Goal: Task Accomplishment & Management: Manage account settings

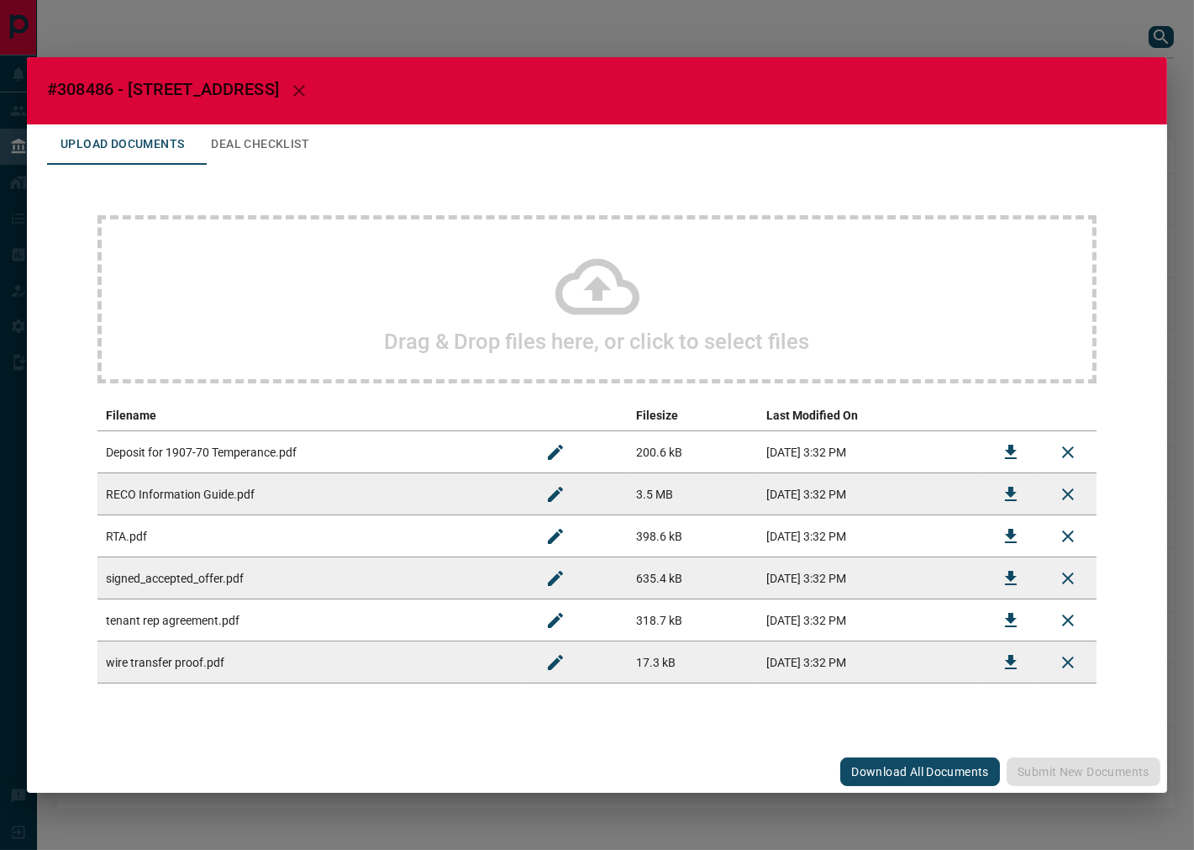
click at [89, 85] on span "#308486 - [STREET_ADDRESS]" at bounding box center [163, 89] width 232 height 20
copy span "308486"
click at [997, 575] on button "Download" at bounding box center [1011, 578] width 40 height 40
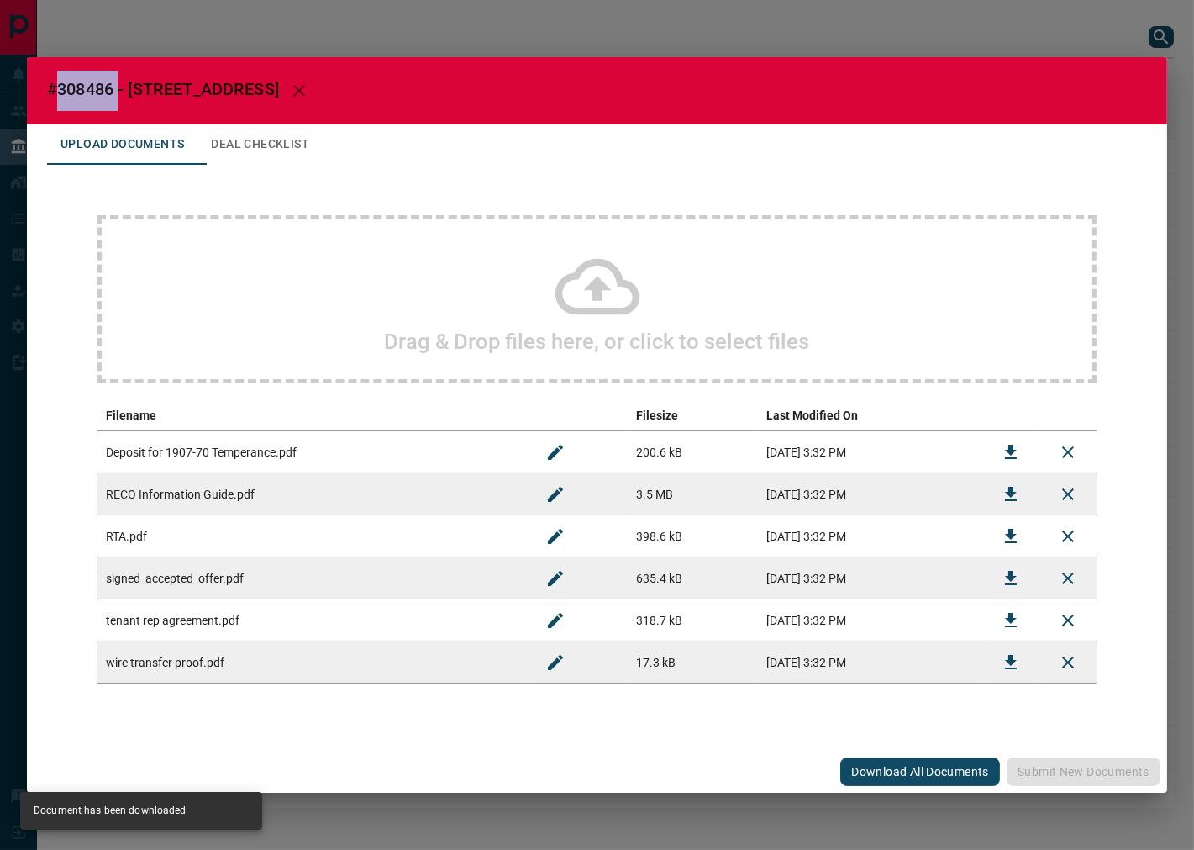
click at [259, 135] on button "Deal Checklist" at bounding box center [259, 144] width 125 height 40
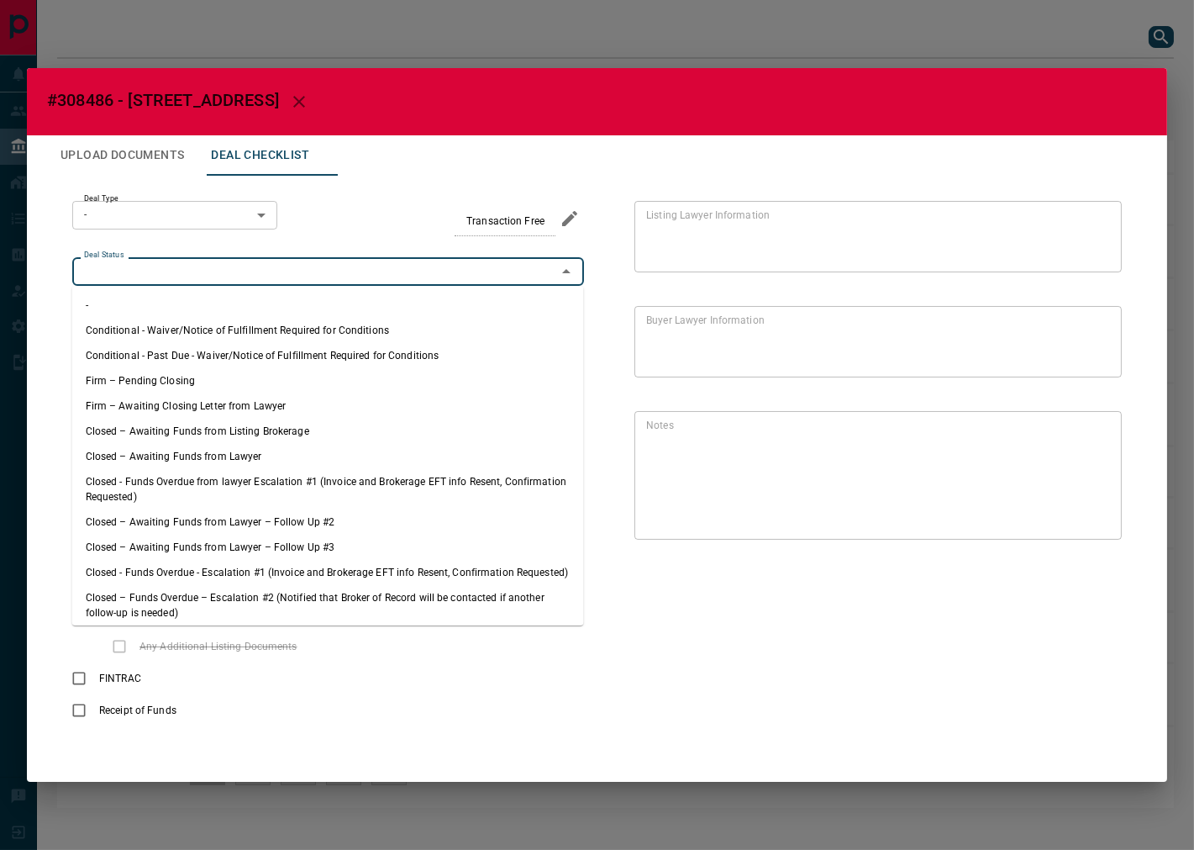
click at [145, 277] on input "Deal Status" at bounding box center [314, 271] width 474 height 18
click at [177, 381] on li "Firm – Pending Closing" at bounding box center [328, 380] width 512 height 25
type input "**********"
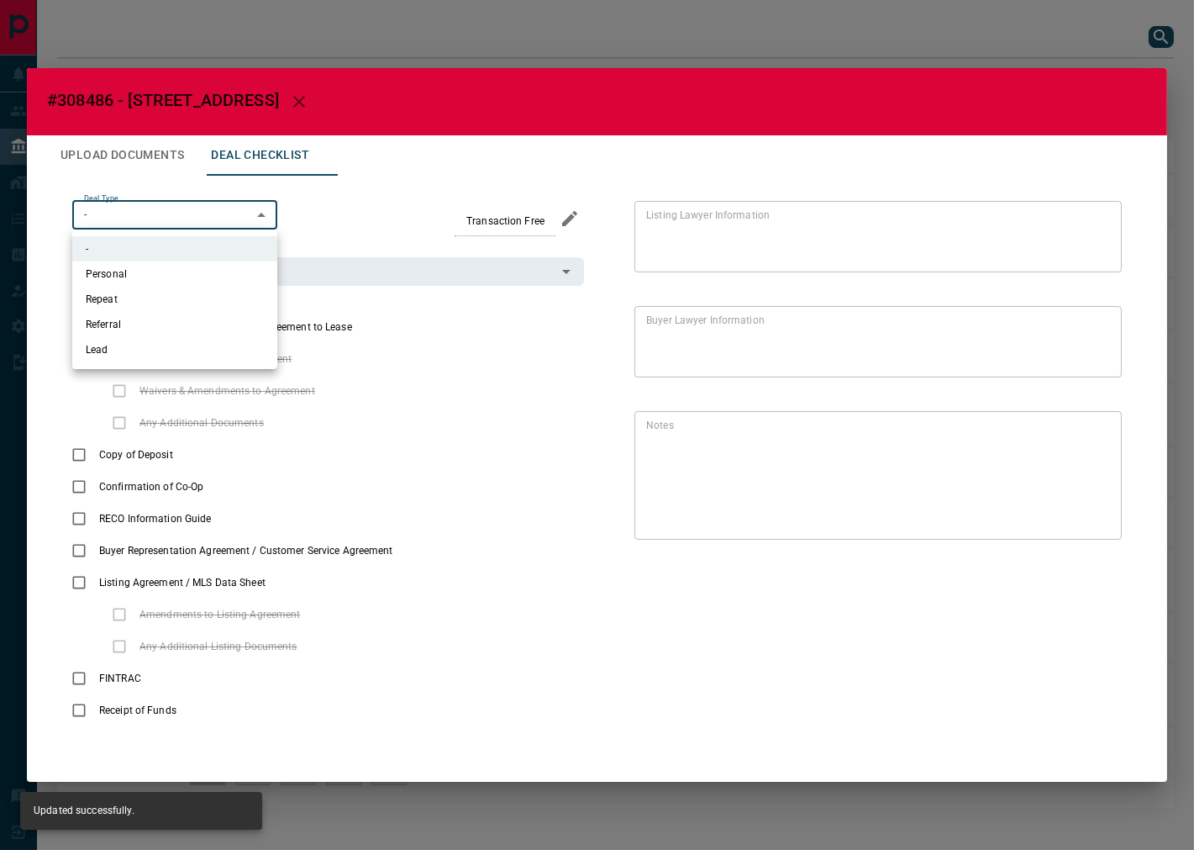
drag, startPoint x: 266, startPoint y: 217, endPoint x: 182, endPoint y: 261, distance: 95.5
click at [259, 219] on body "Lead Transfers Leads Deals Listings Campaigns Quota Rules Agent Quotas Admin Mo…" at bounding box center [597, 412] width 1194 height 824
click at [161, 272] on li "Personal" at bounding box center [174, 273] width 205 height 25
type input "*"
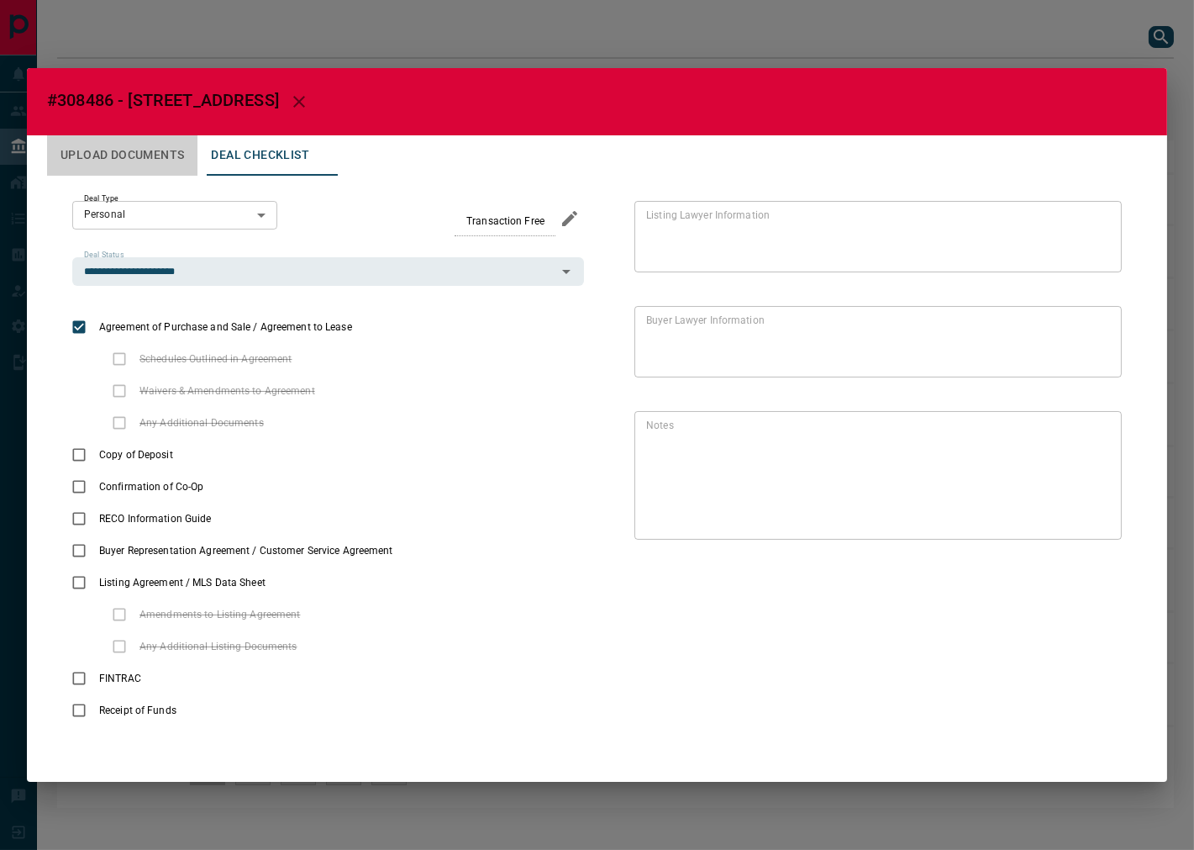
click at [148, 158] on button "Upload Documents" at bounding box center [122, 155] width 150 height 40
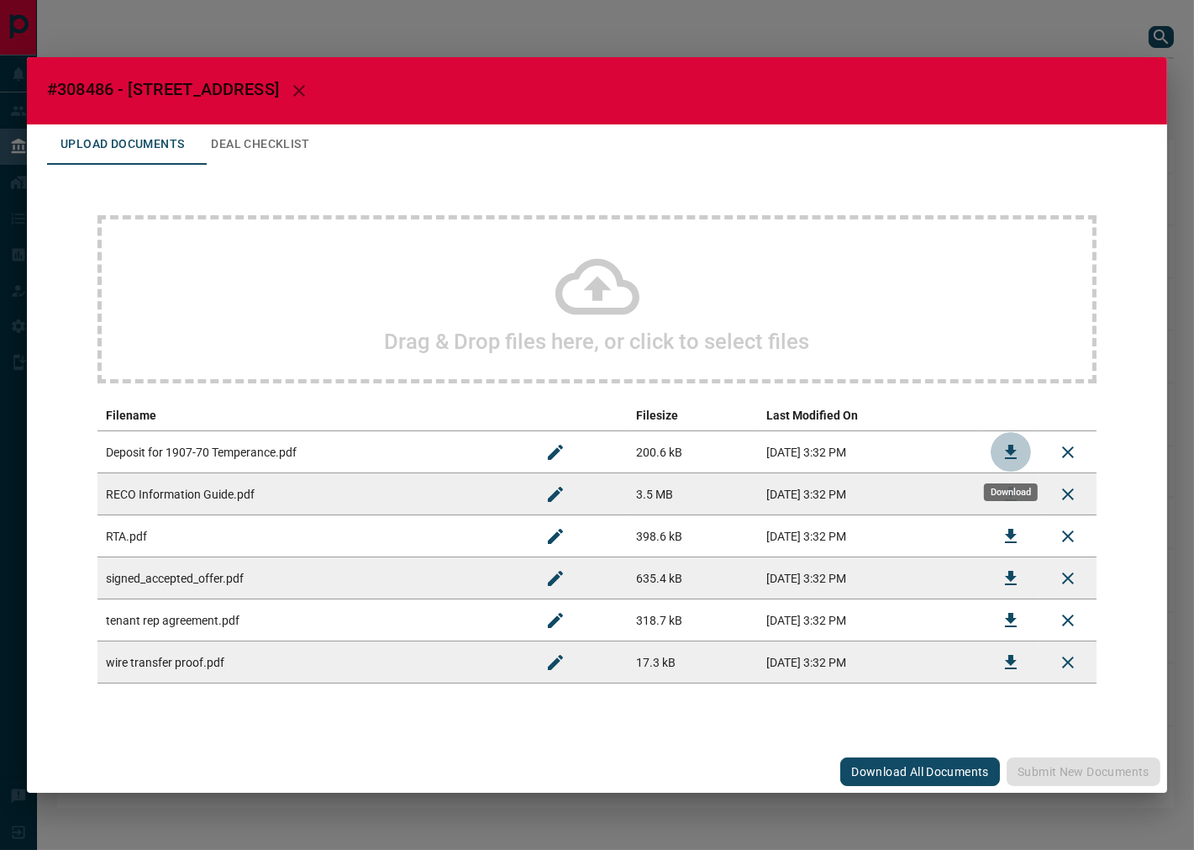
click at [1011, 447] on icon "Download" at bounding box center [1011, 452] width 12 height 14
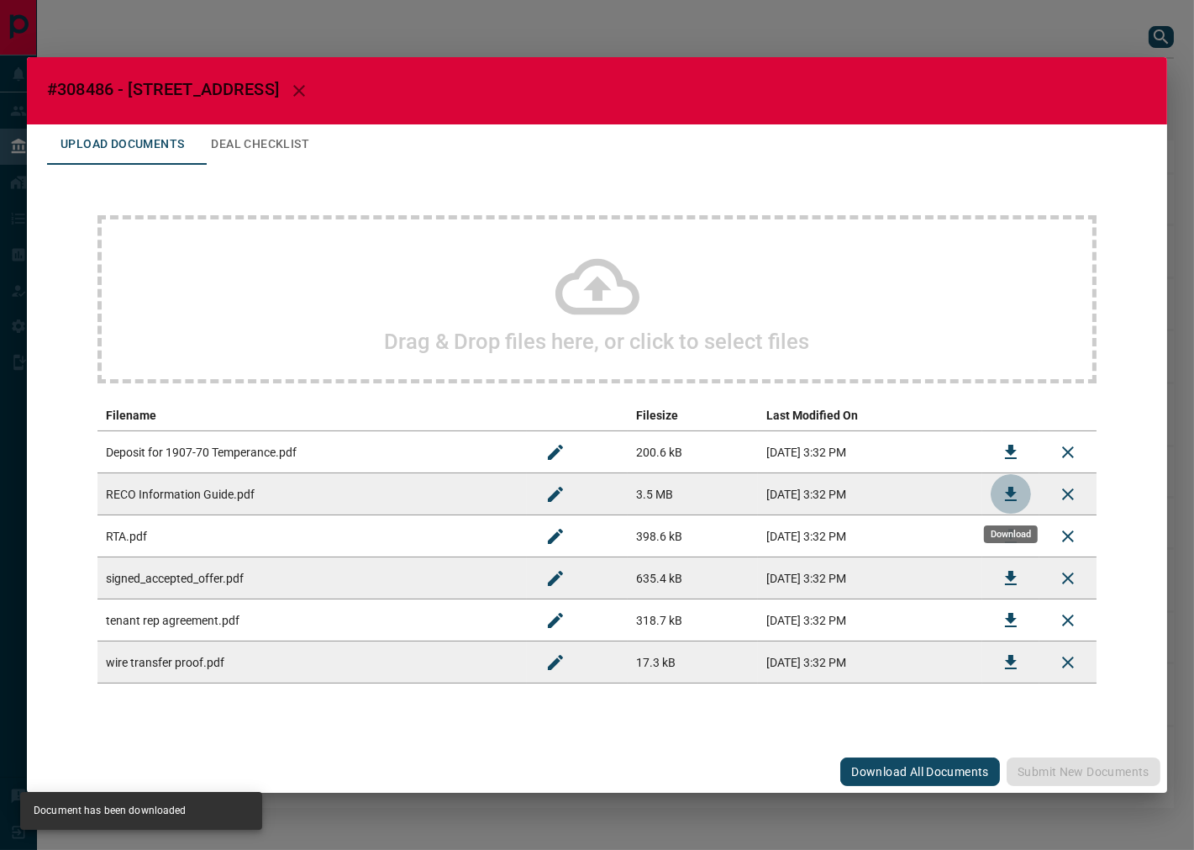
click at [1000, 501] on button "Download" at bounding box center [1011, 494] width 40 height 40
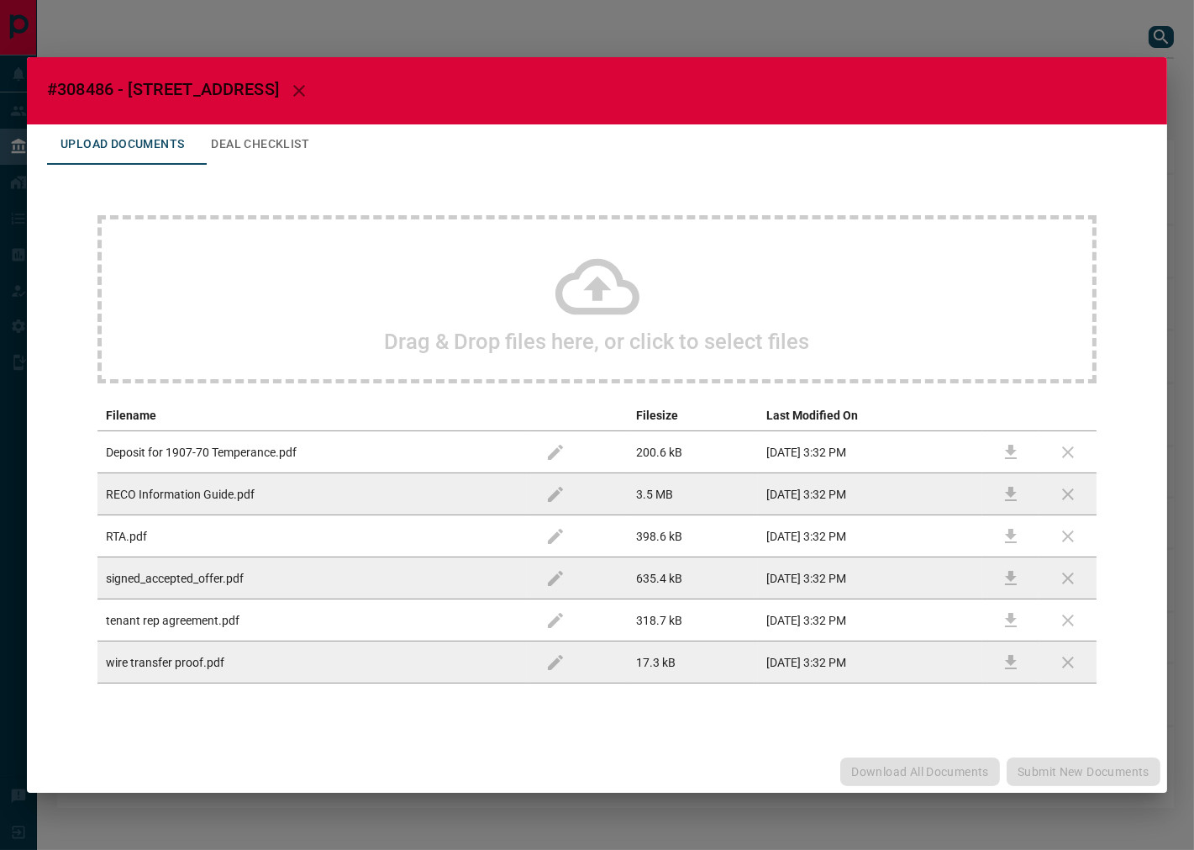
click at [248, 141] on button "Deal Checklist" at bounding box center [259, 144] width 125 height 40
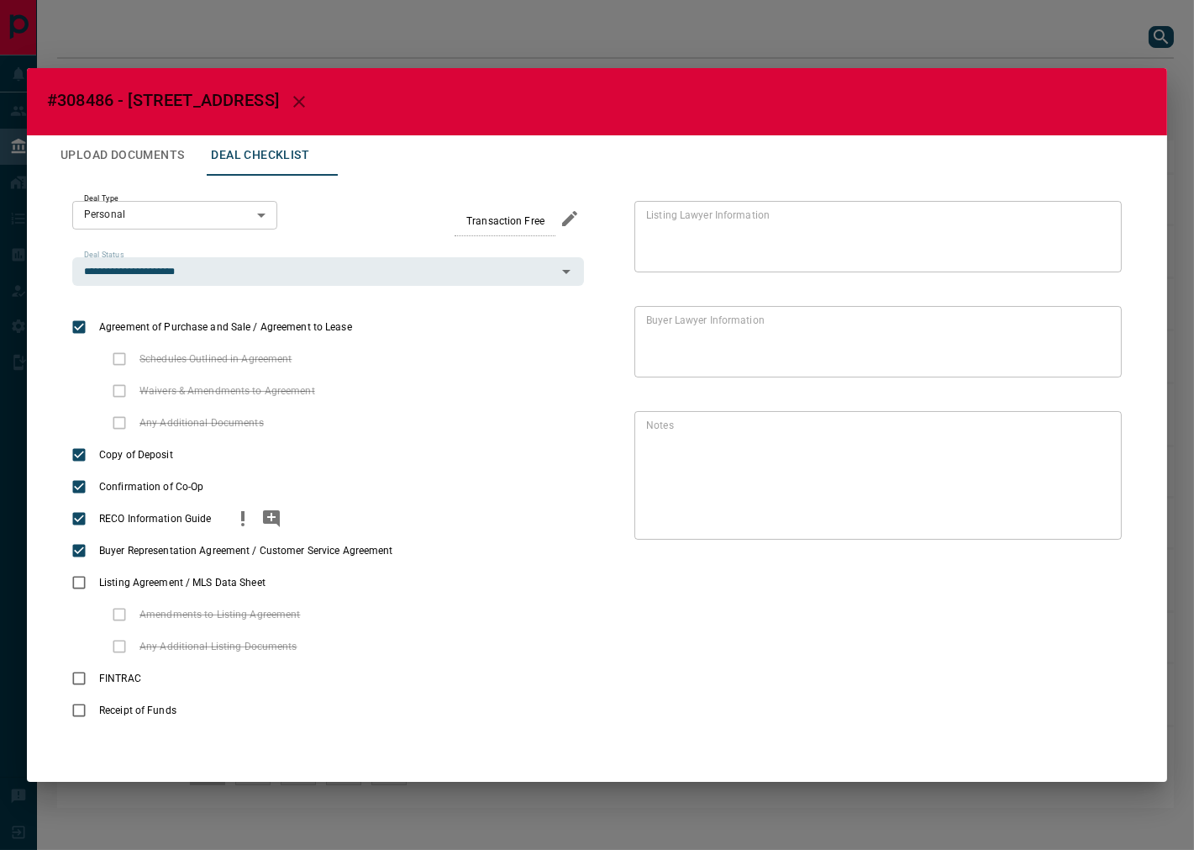
click at [245, 524] on circle "priority" at bounding box center [242, 524] width 3 height 3
click at [133, 147] on button "Upload Documents" at bounding box center [122, 155] width 150 height 40
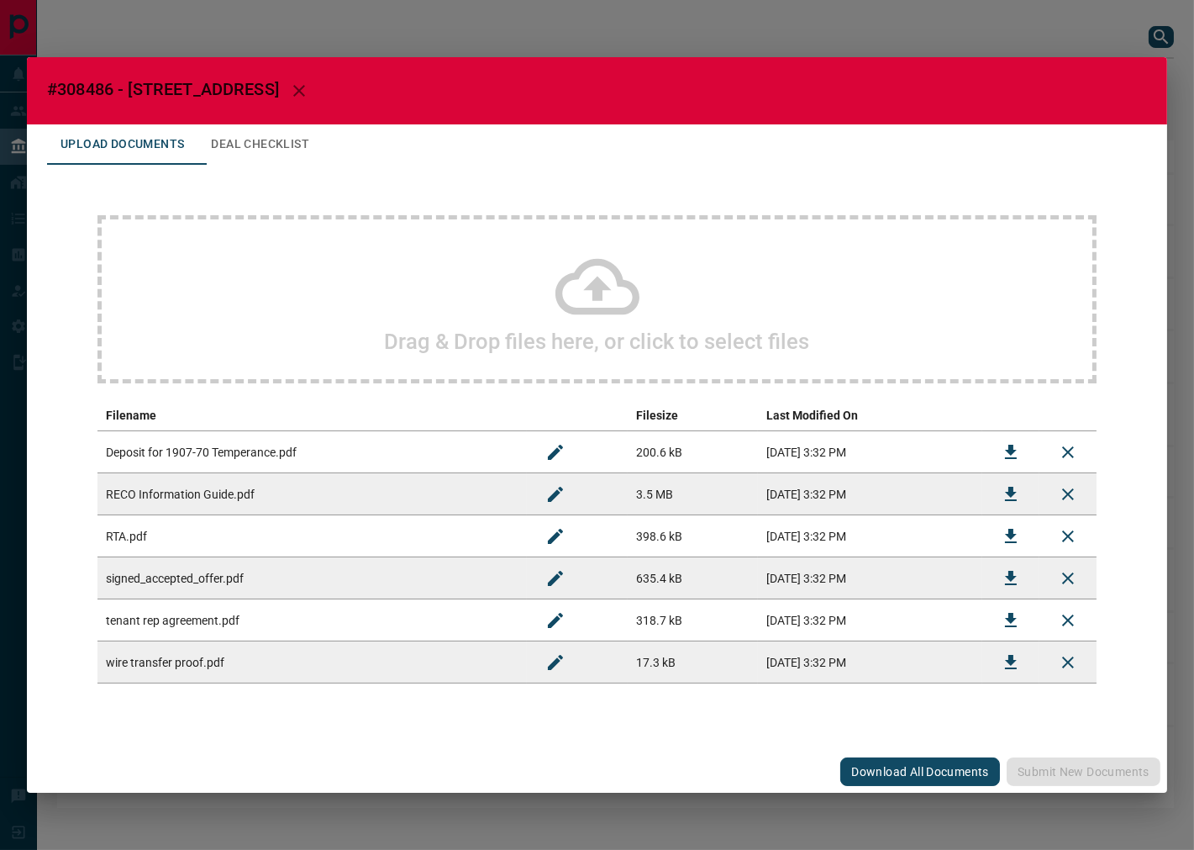
click at [1003, 615] on icon "Download" at bounding box center [1011, 620] width 20 height 20
click at [261, 140] on button "Deal Checklist" at bounding box center [259, 144] width 125 height 40
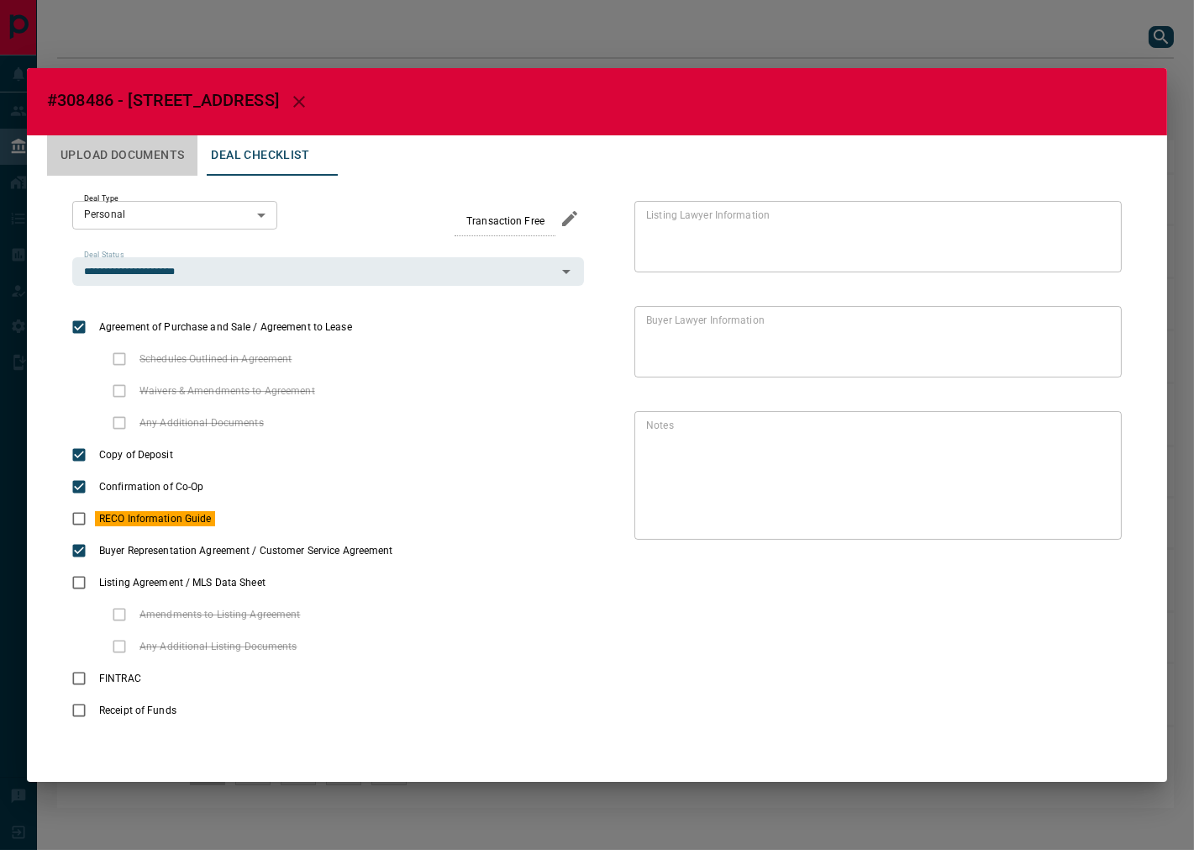
click at [110, 161] on button "Upload Documents" at bounding box center [122, 155] width 150 height 40
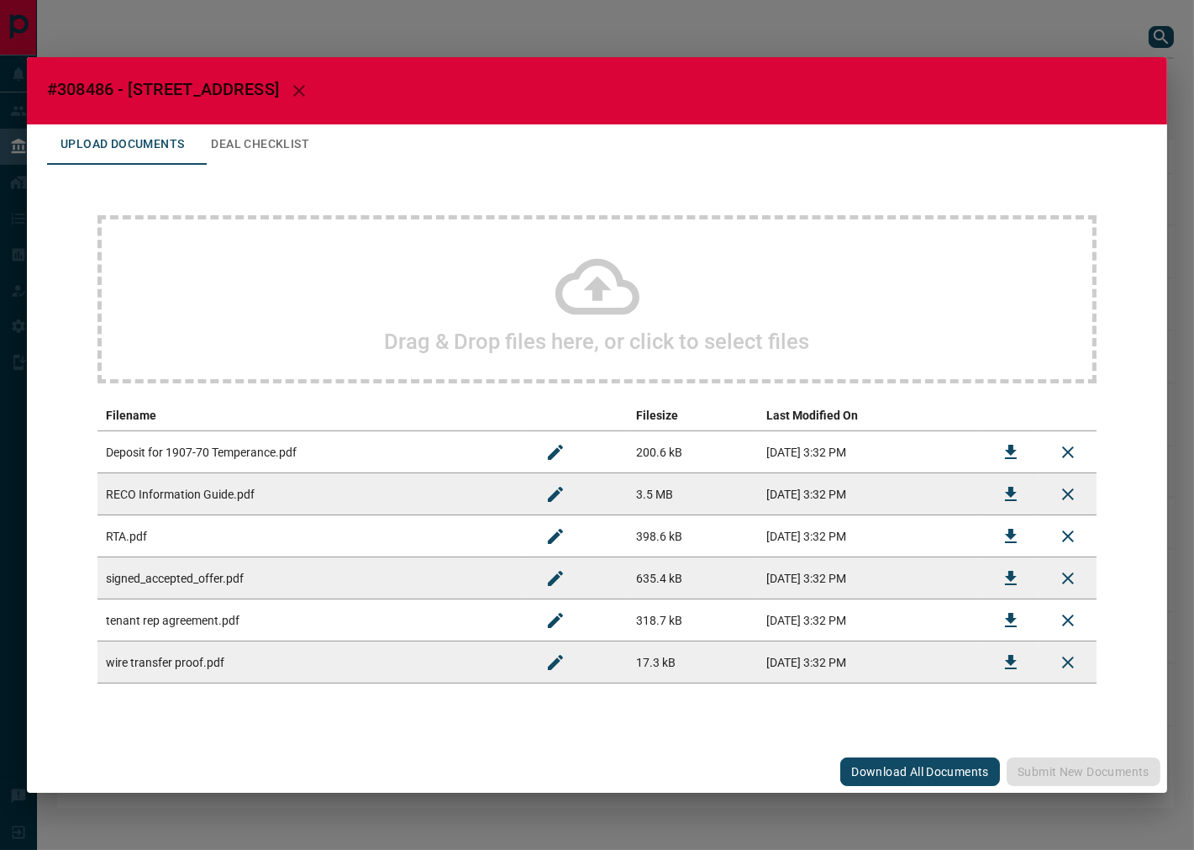
click at [292, 151] on button "Deal Checklist" at bounding box center [259, 144] width 125 height 40
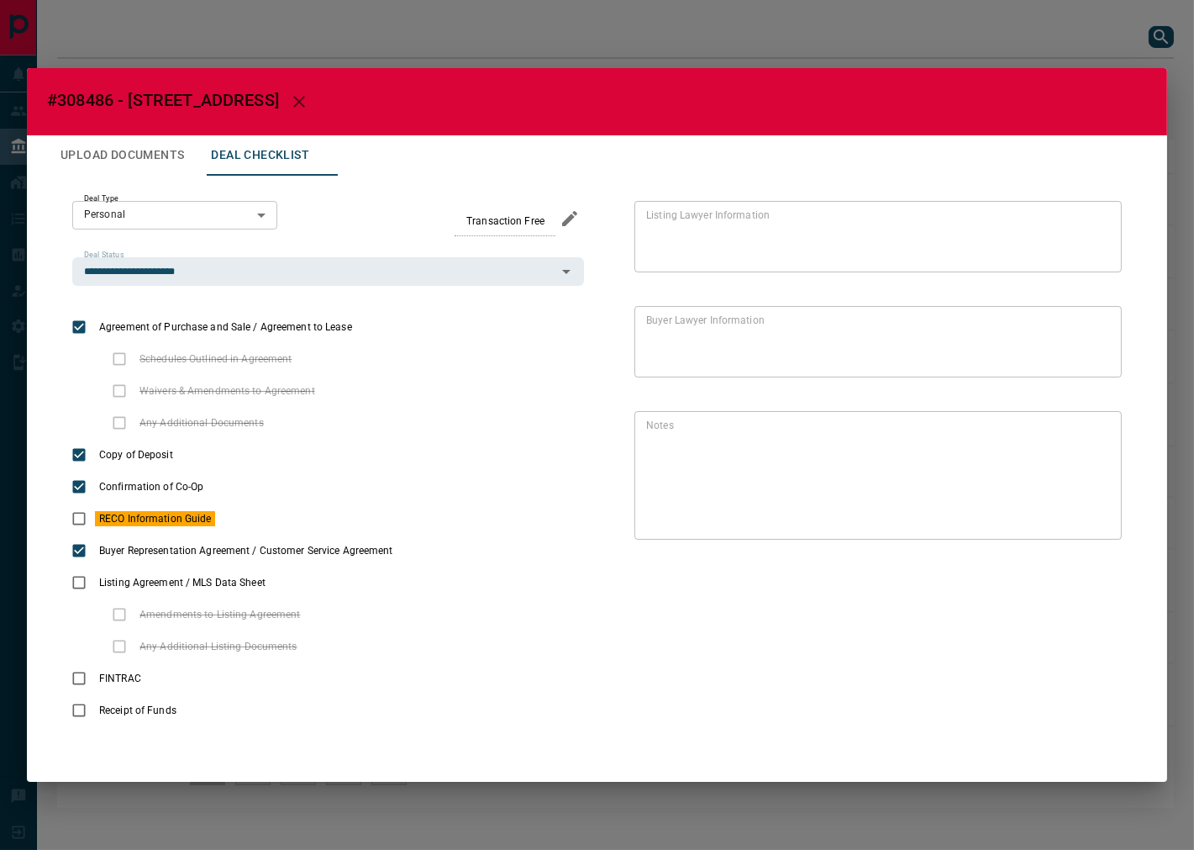
drag, startPoint x: 114, startPoint y: 155, endPoint x: 127, endPoint y: 161, distance: 13.9
click at [114, 155] on button "Upload Documents" at bounding box center [122, 155] width 150 height 40
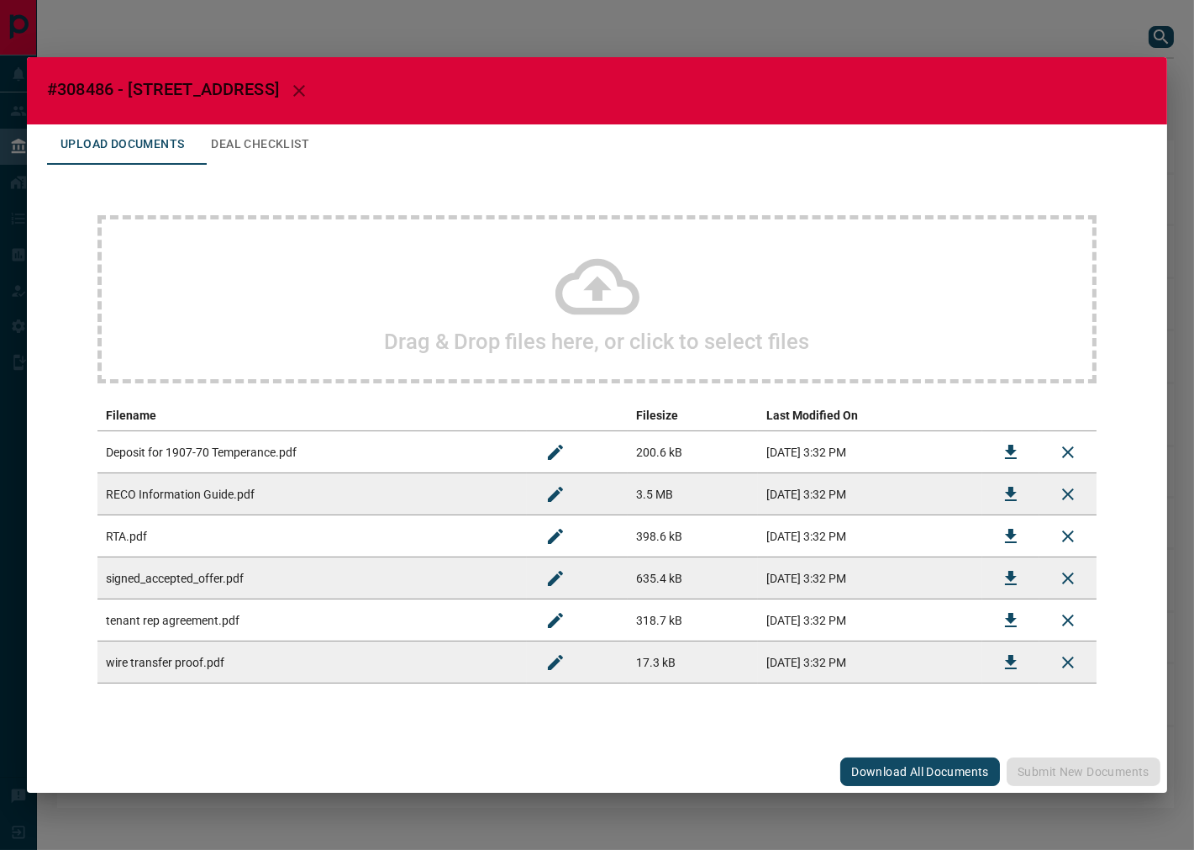
click at [421, 357] on div "Drag & Drop files here, or click to select files" at bounding box center [596, 299] width 999 height 168
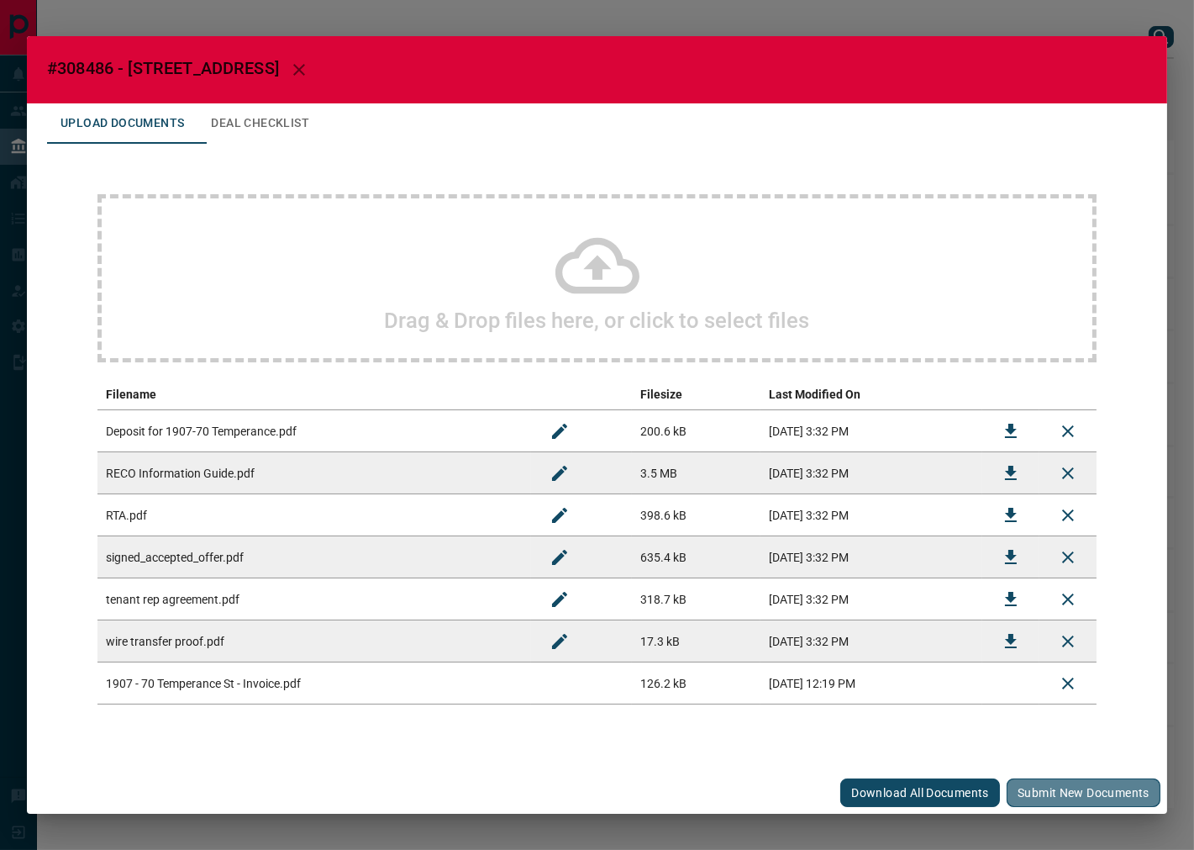
click at [1045, 784] on button "Submit new documents" at bounding box center [1084, 792] width 154 height 29
click at [266, 113] on button "Deal Checklist" at bounding box center [259, 123] width 125 height 40
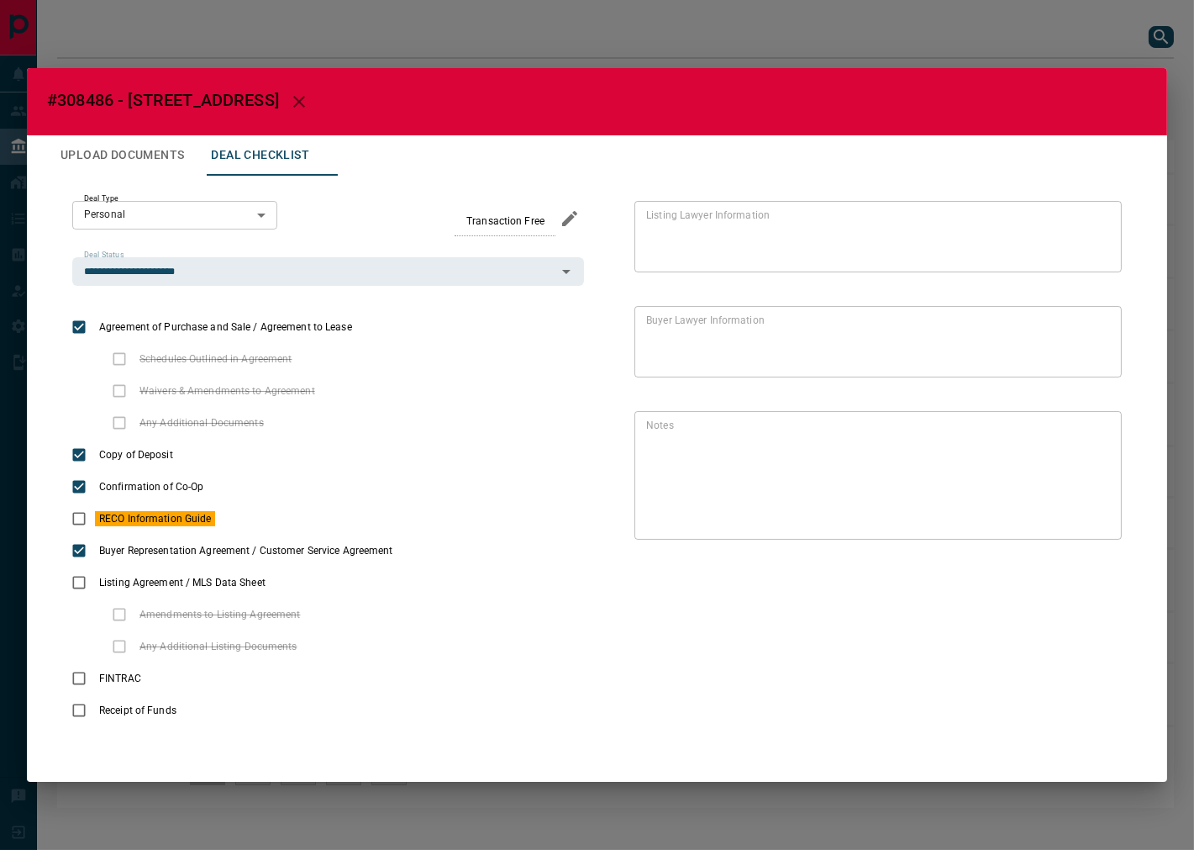
click at [309, 103] on icon "button" at bounding box center [299, 102] width 20 height 20
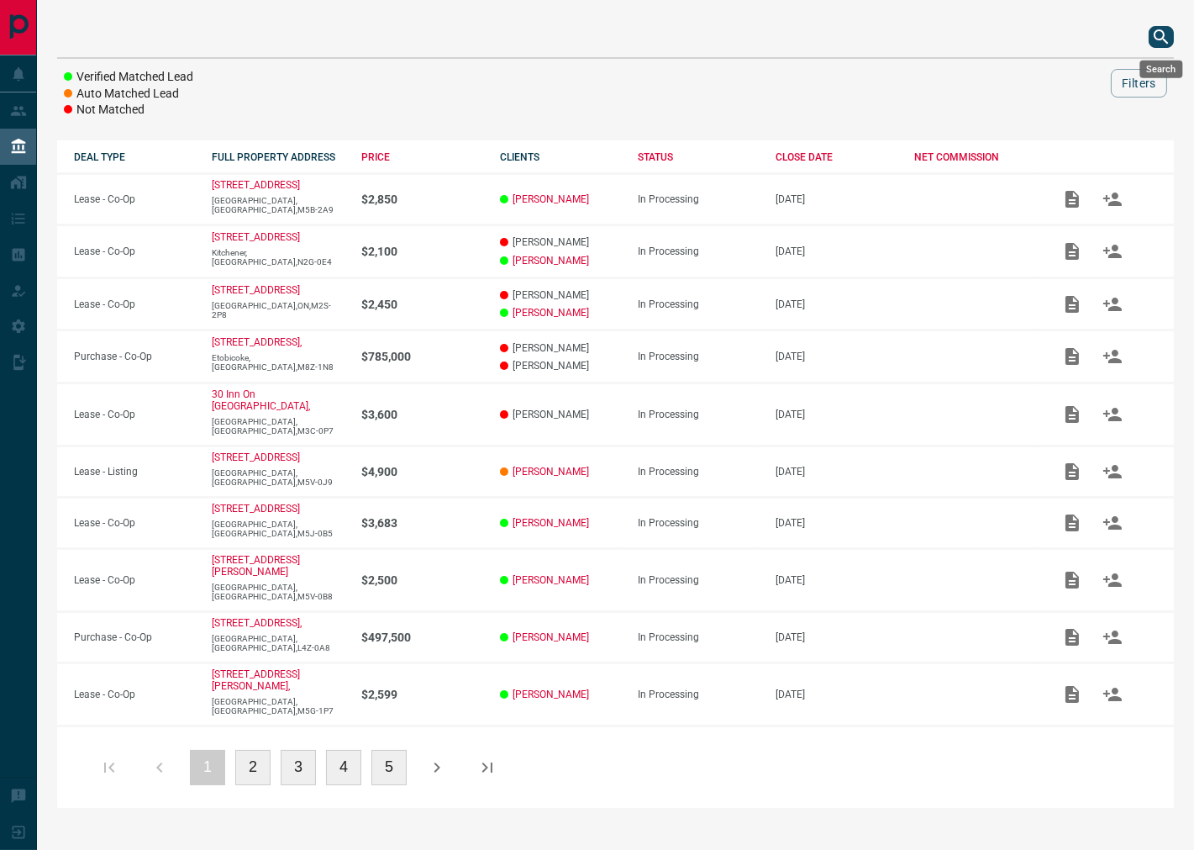
click at [1151, 40] on icon "search button" at bounding box center [1161, 37] width 20 height 20
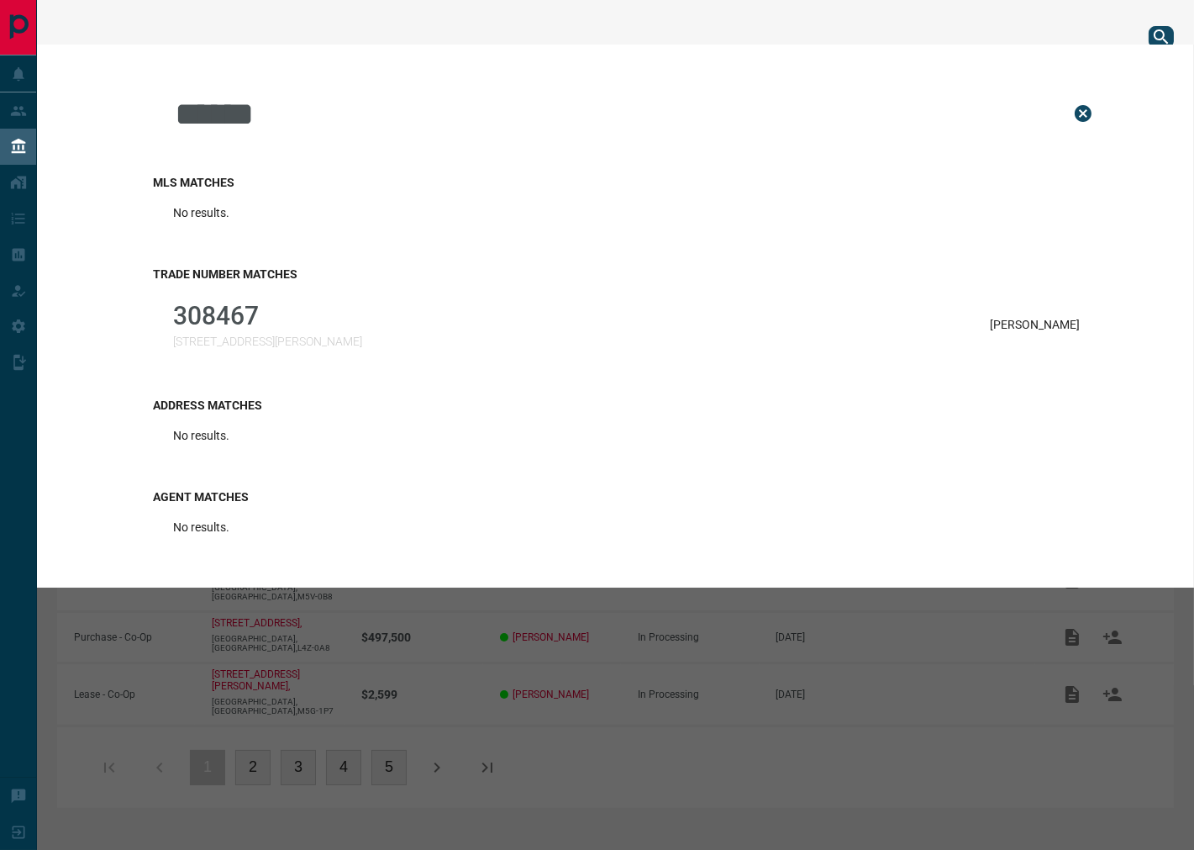
type input "******"
click at [313, 331] on div "308467 [STREET_ADDRESS][PERSON_NAME]" at bounding box center [267, 324] width 189 height 47
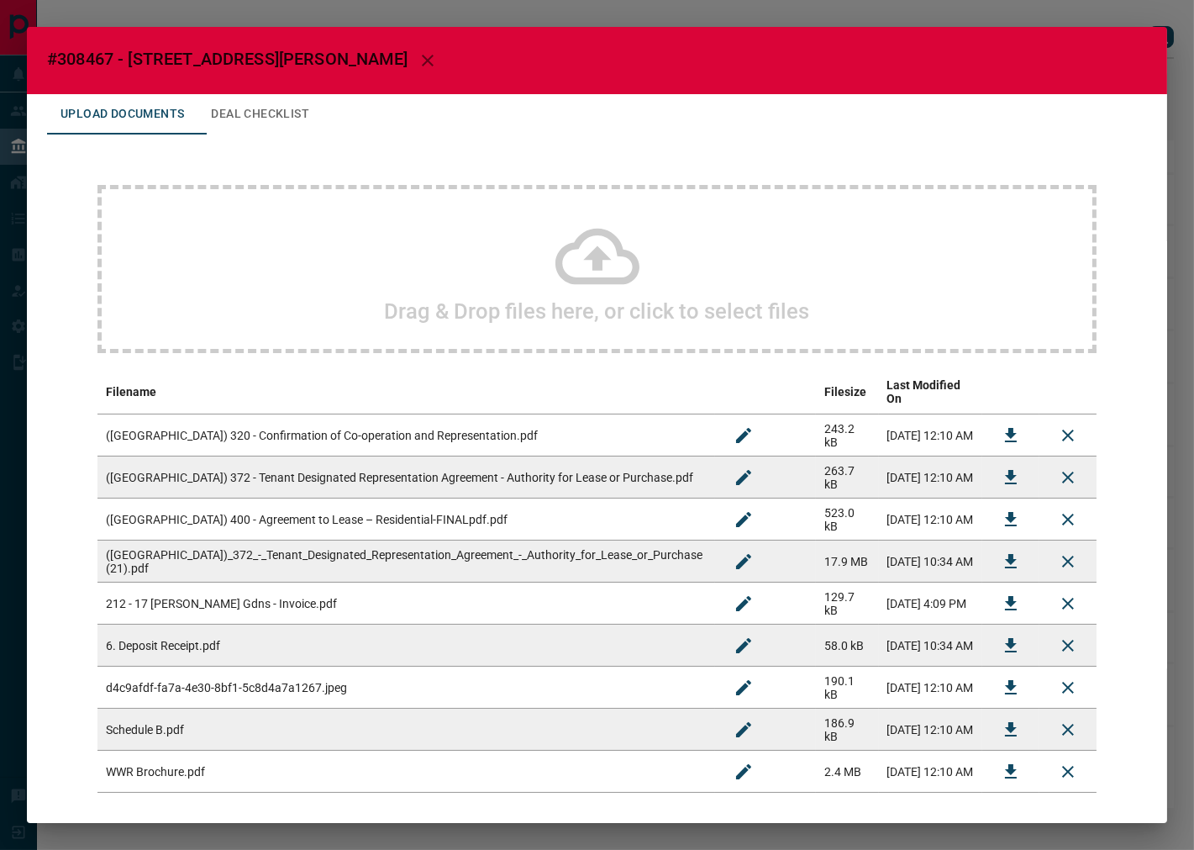
click at [299, 112] on button "Deal Checklist" at bounding box center [259, 114] width 125 height 40
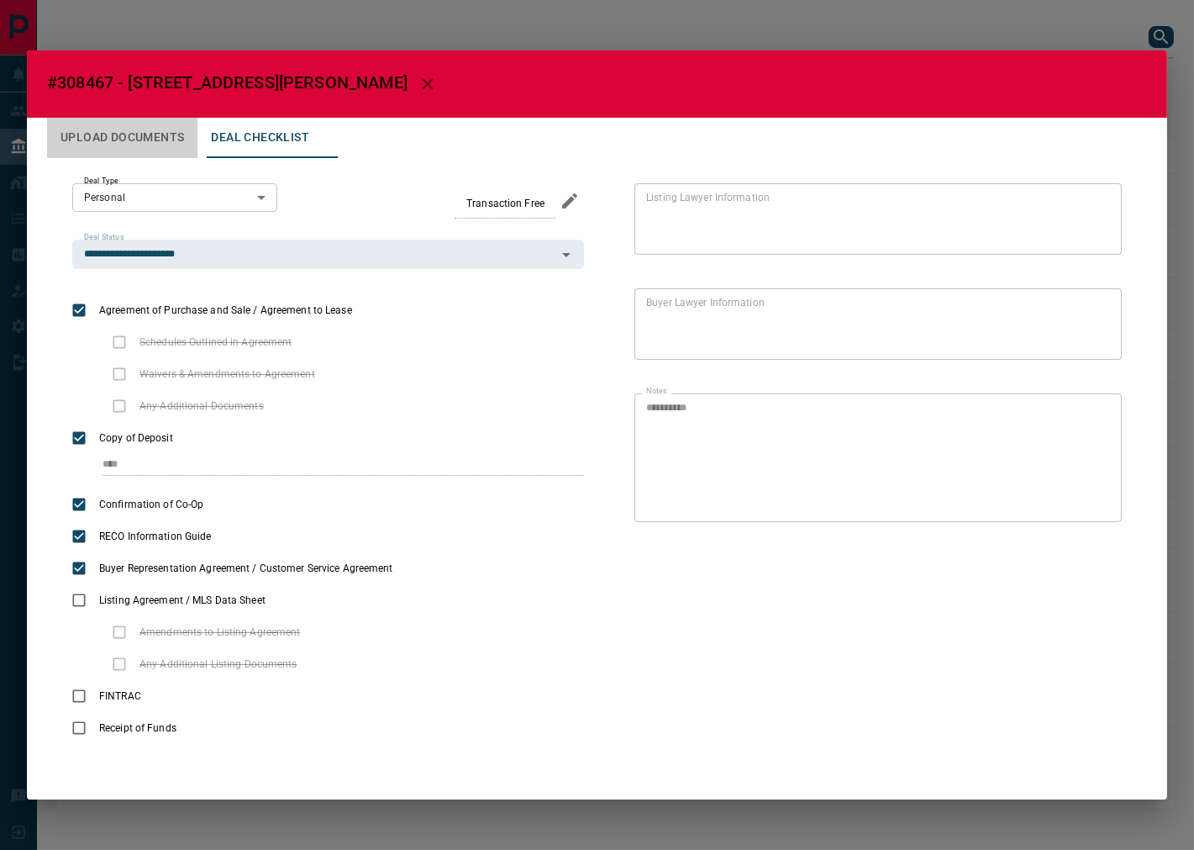
click at [123, 145] on button "Upload Documents" at bounding box center [122, 138] width 150 height 40
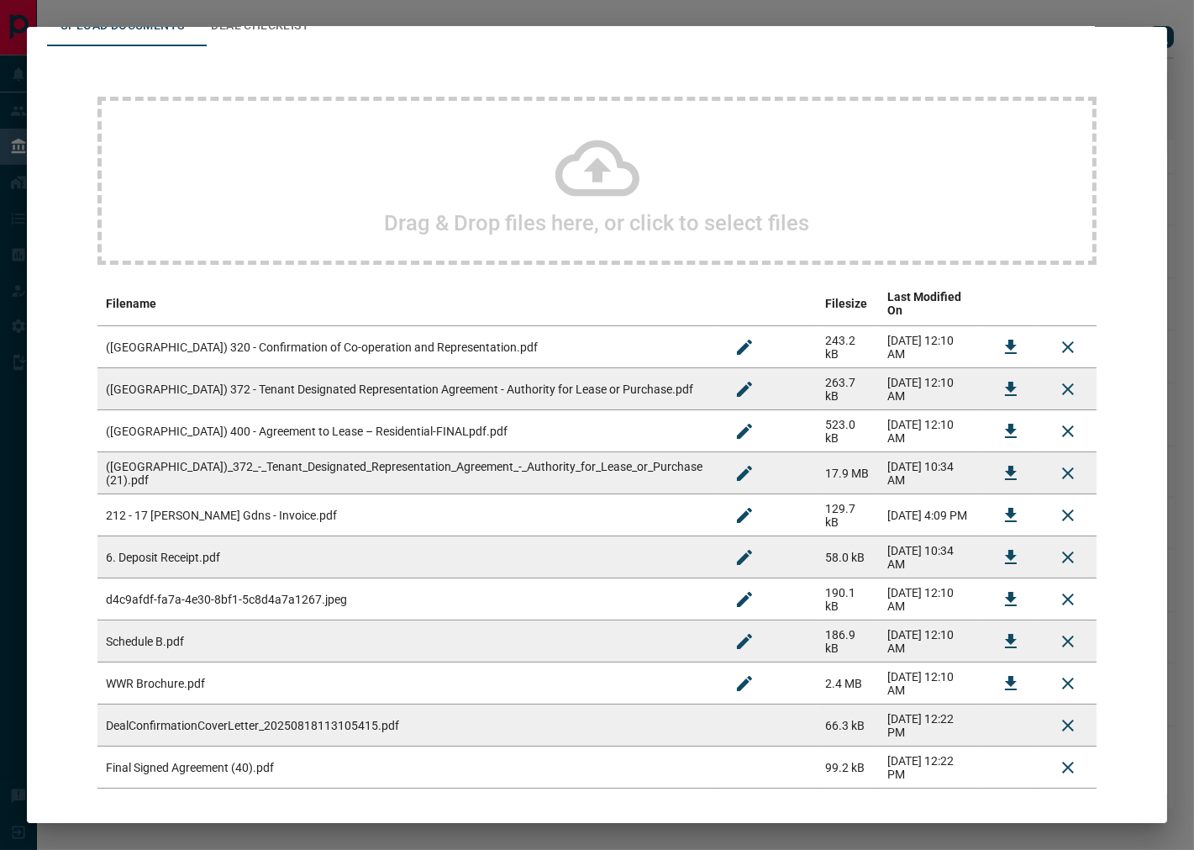
scroll to position [149, 0]
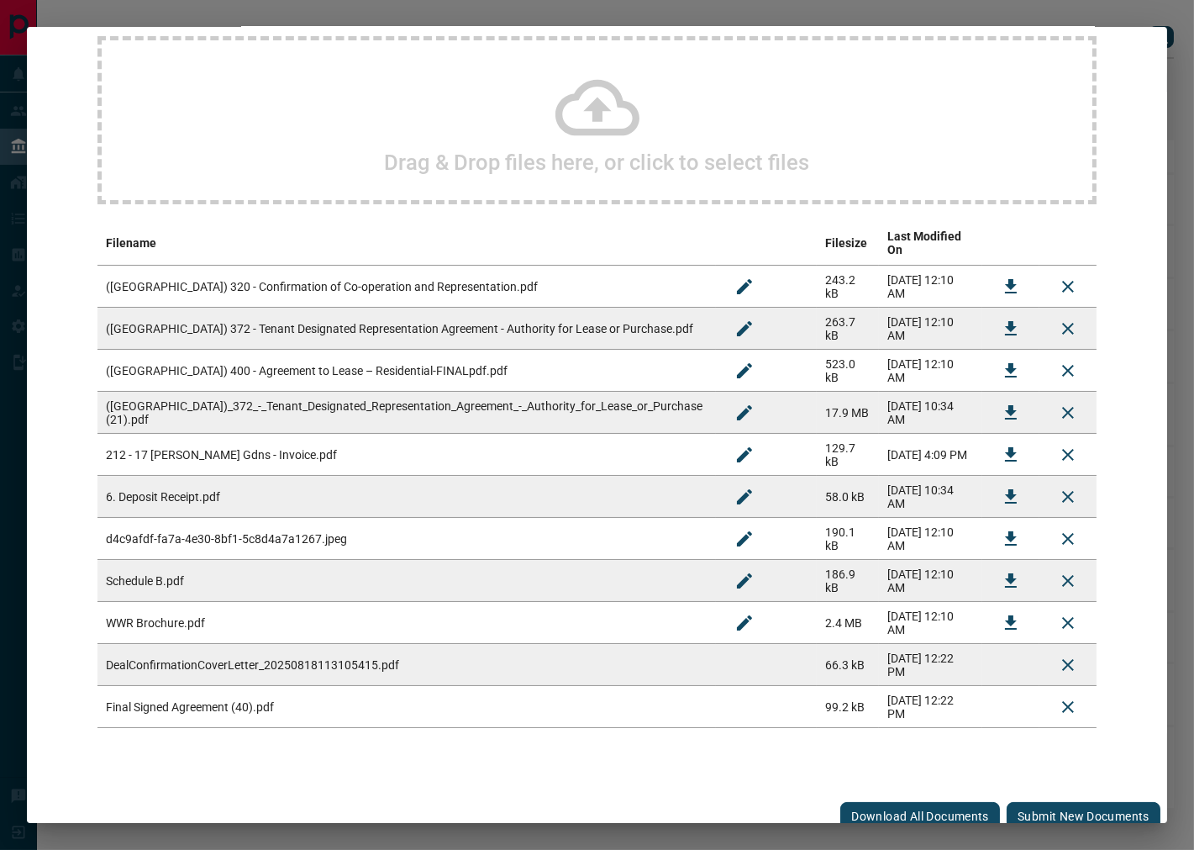
click at [1056, 802] on button "Submit new documents" at bounding box center [1084, 816] width 154 height 29
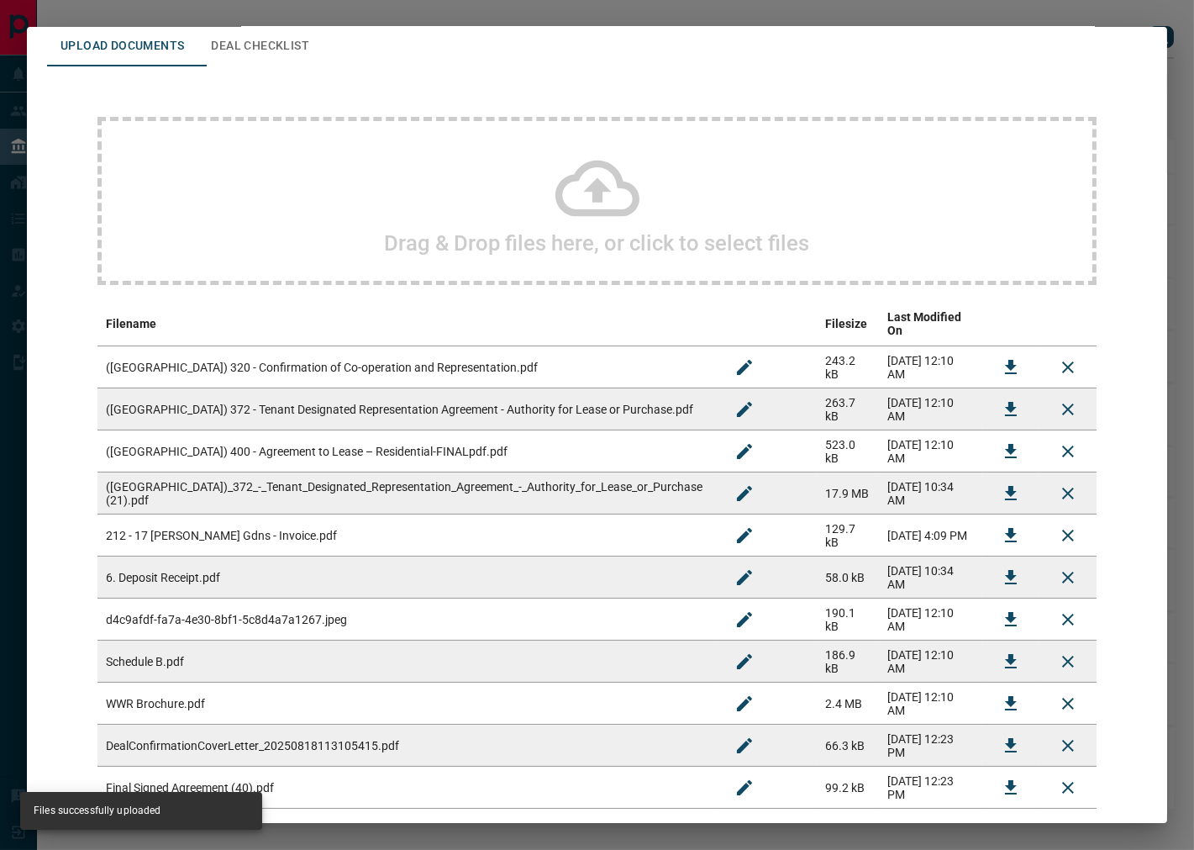
scroll to position [0, 0]
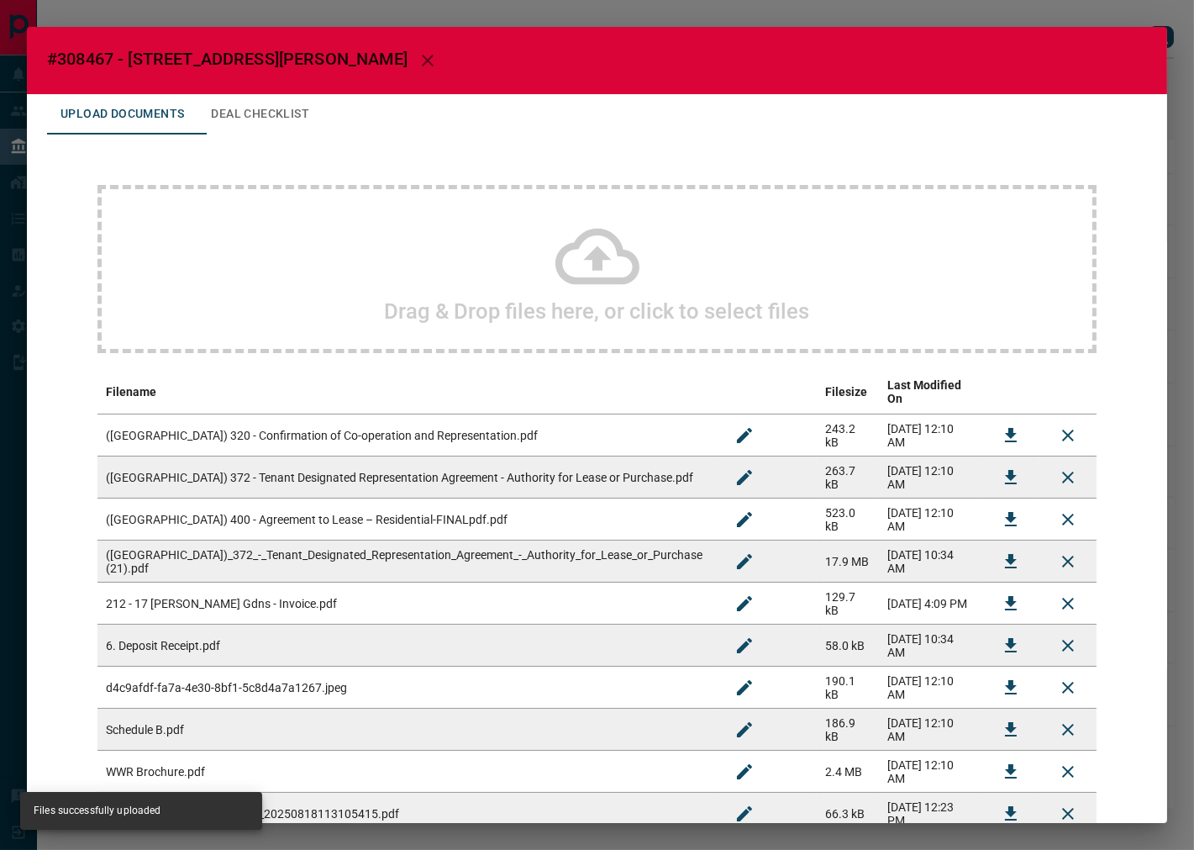
click at [282, 124] on button "Deal Checklist" at bounding box center [259, 114] width 125 height 40
